Goal: Navigation & Orientation: Find specific page/section

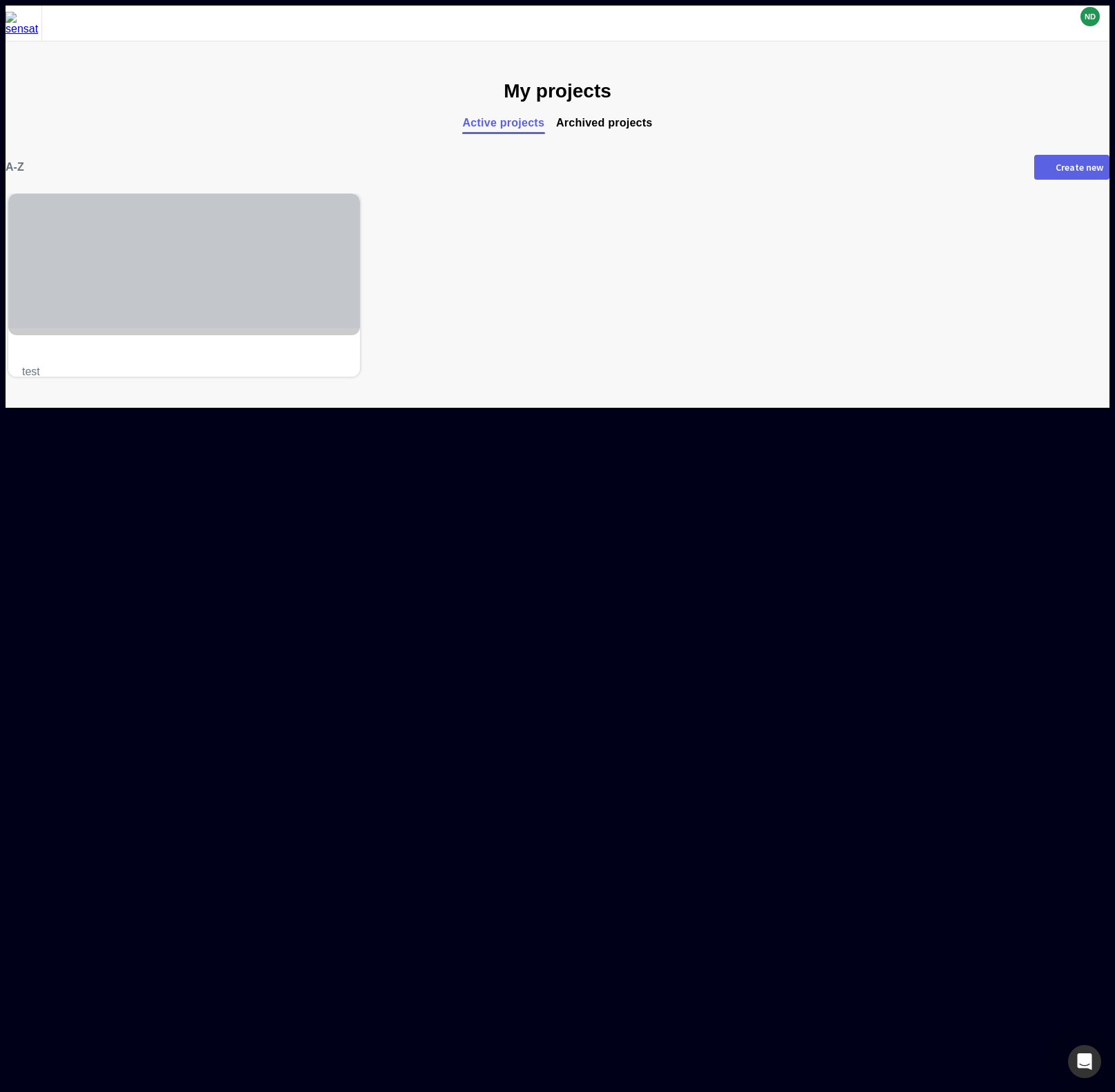
click at [248, 302] on div at bounding box center [184, 261] width 352 height 135
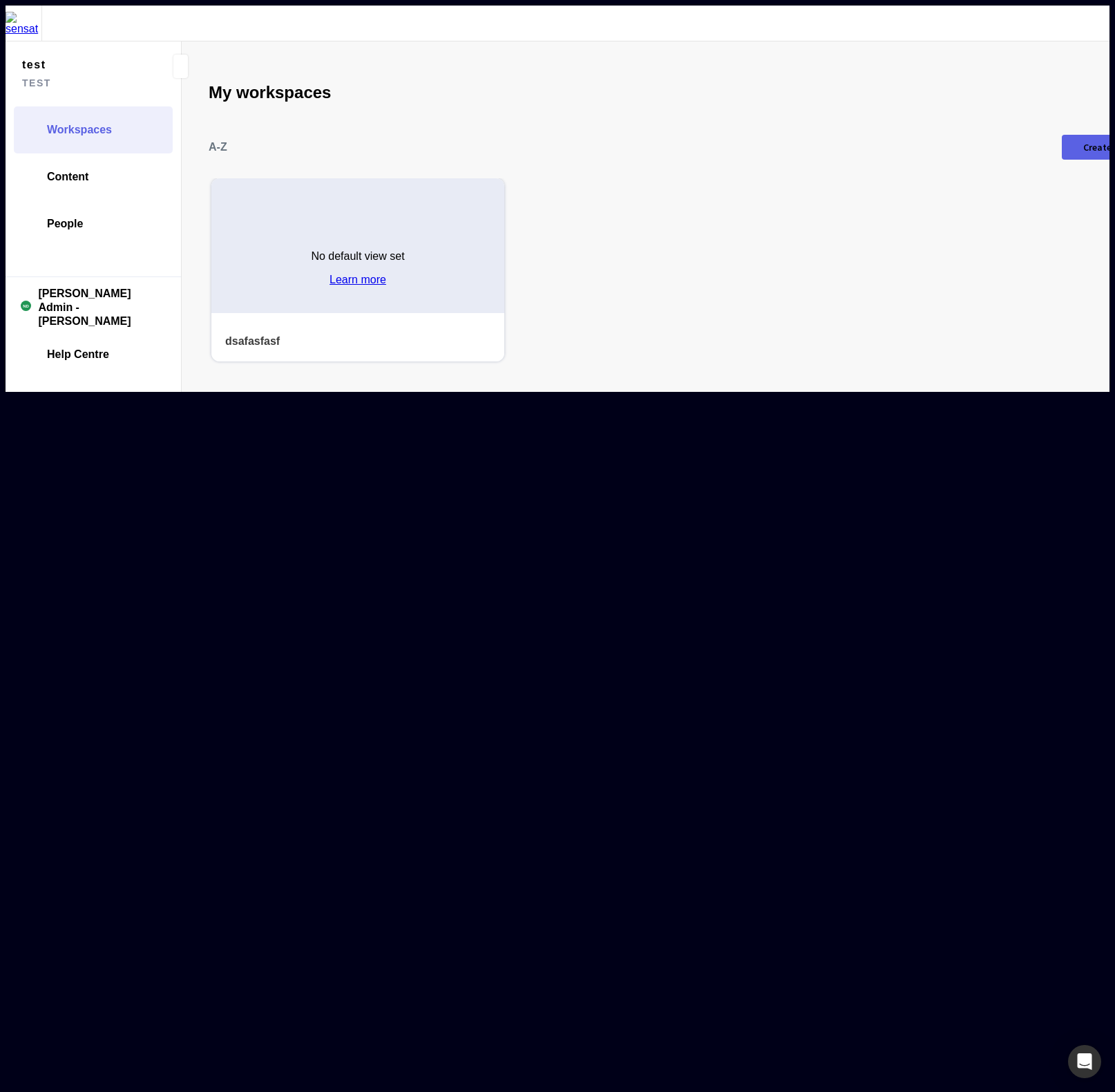
click at [284, 229] on div "No default view set Learn more" at bounding box center [357, 263] width 293 height 100
